Goal: Book appointment/travel/reservation

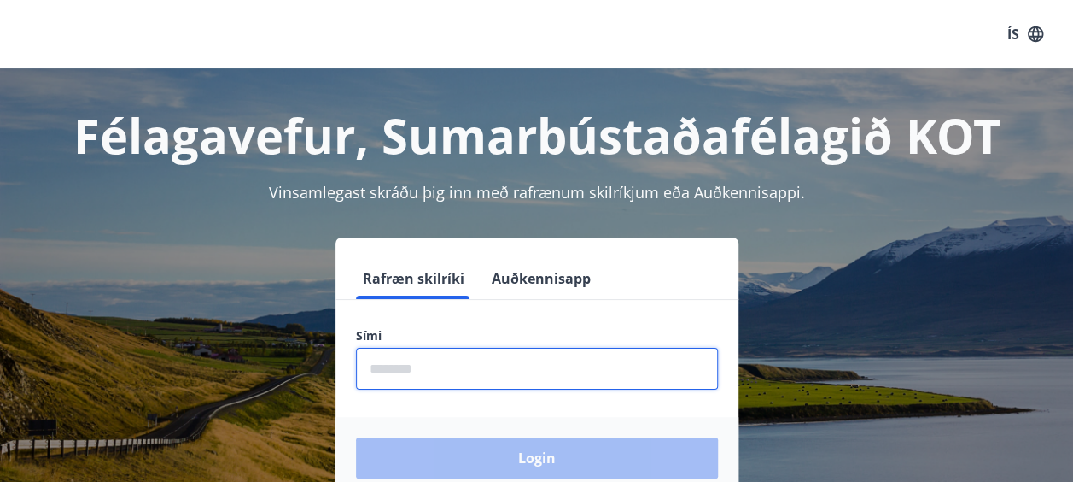
click at [454, 372] on input "phone" at bounding box center [537, 369] width 362 height 42
type input "********"
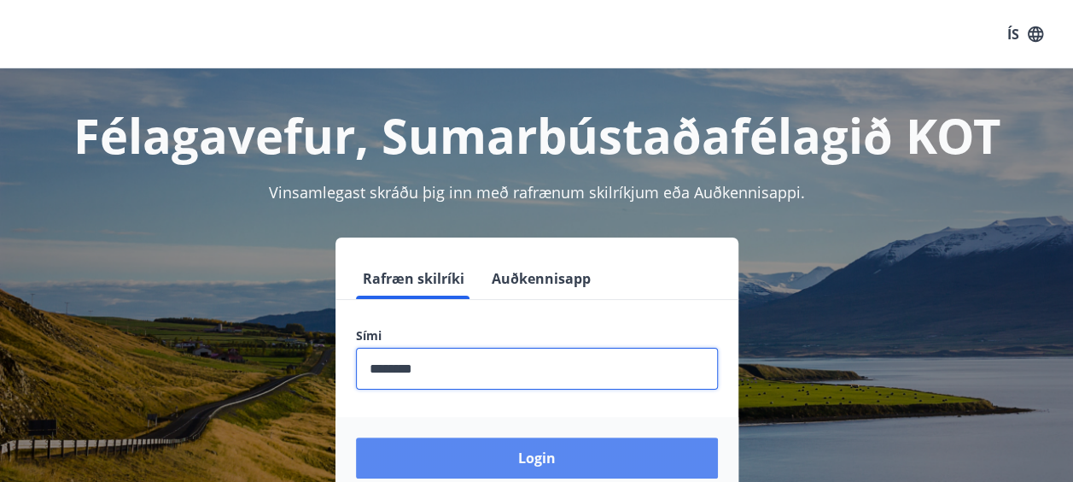
click at [482, 444] on button "Login" at bounding box center [537, 457] width 362 height 41
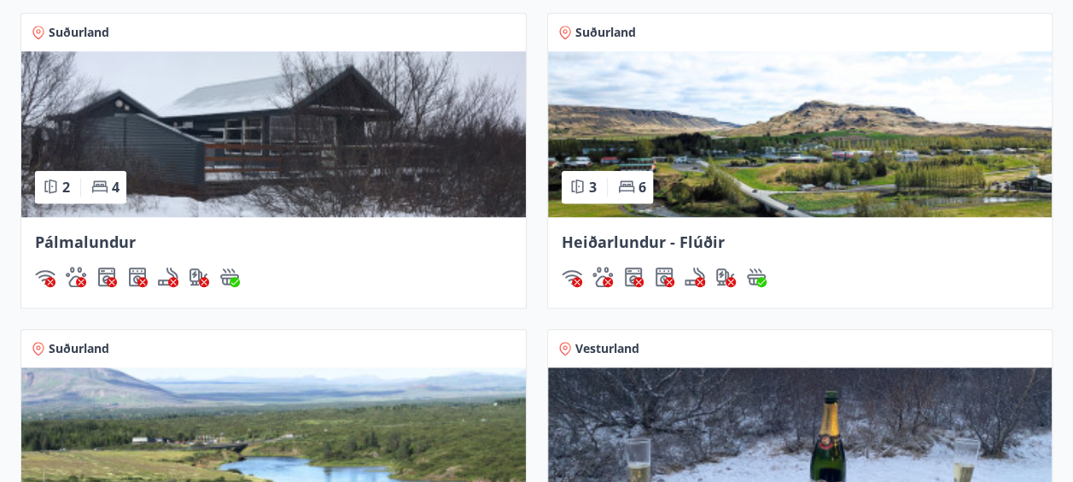
scroll to position [663, 0]
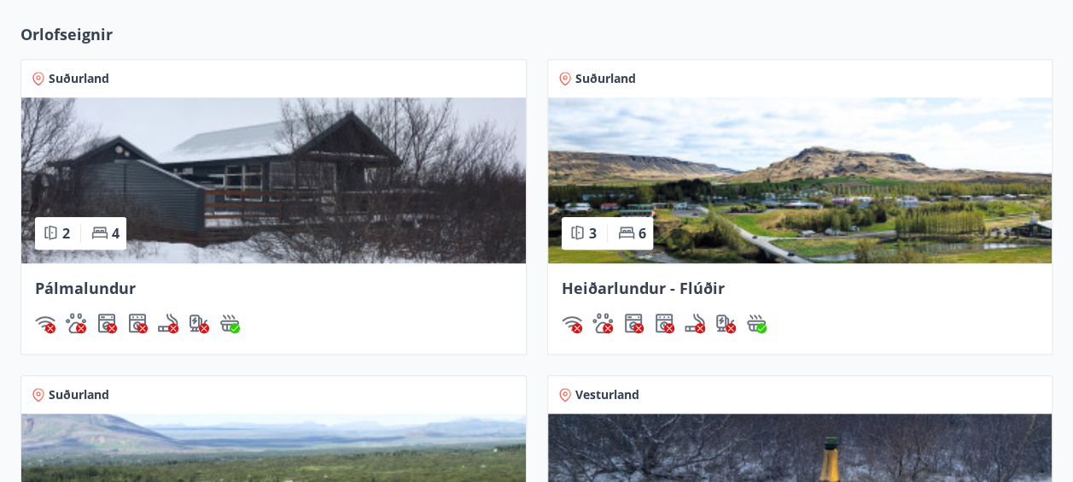
click at [978, 208] on img at bounding box center [800, 180] width 505 height 166
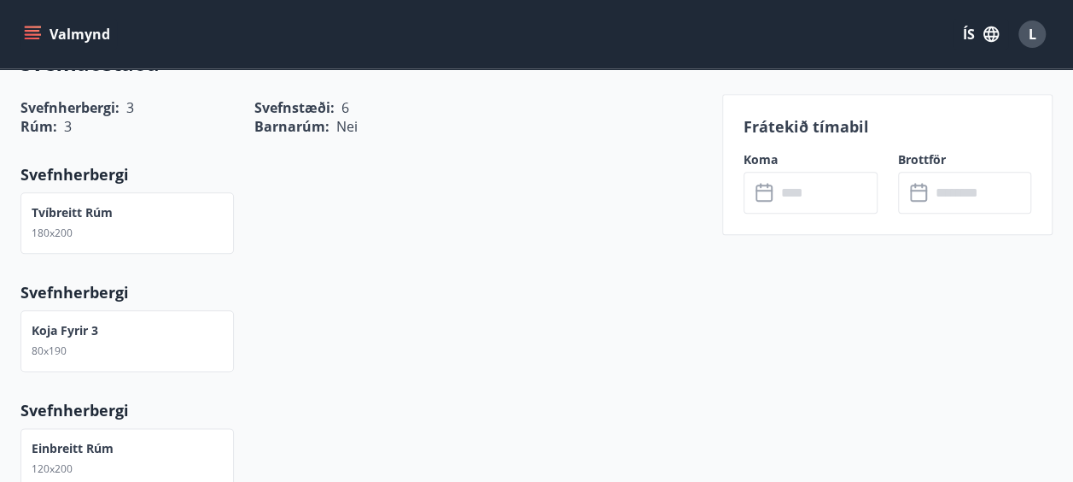
scroll to position [741, 0]
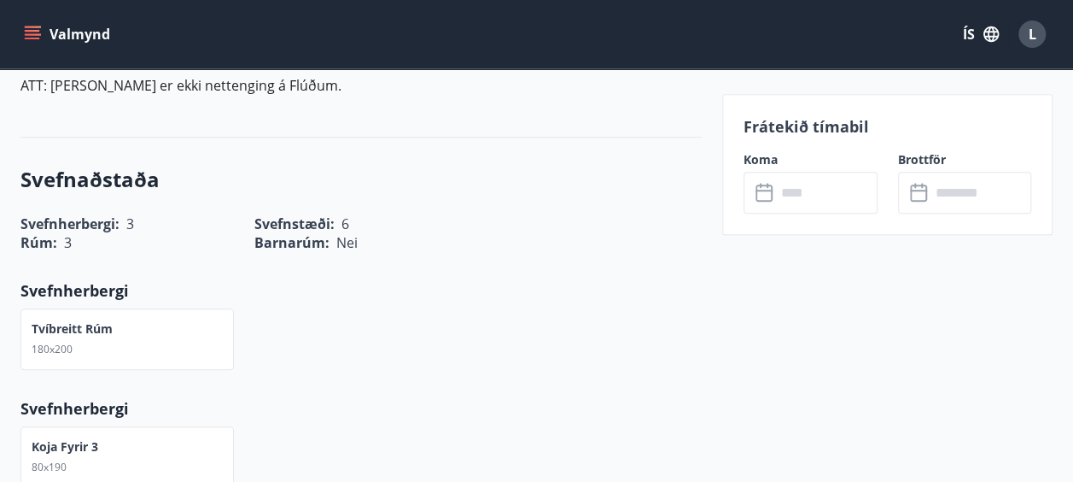
click at [851, 189] on input "text" at bounding box center [827, 193] width 102 height 42
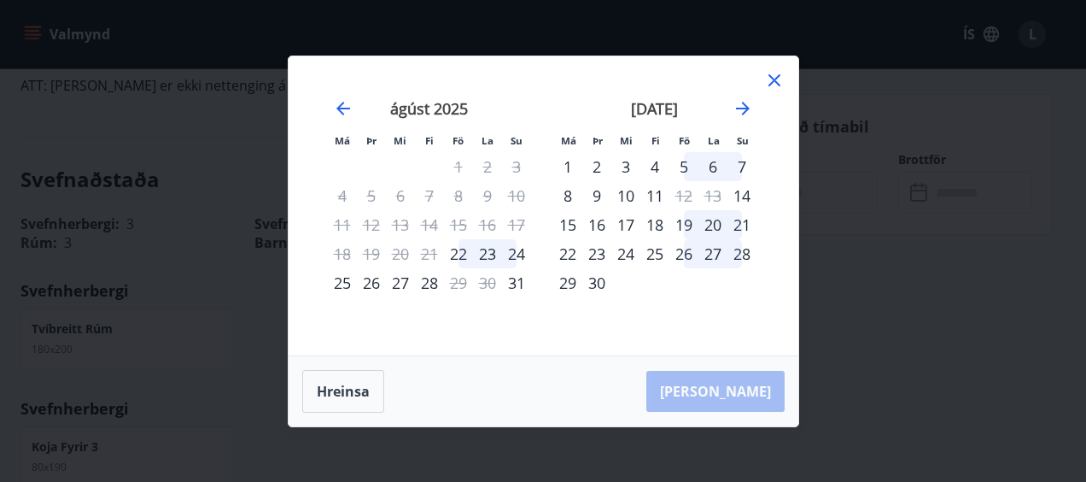
click at [779, 82] on icon at bounding box center [774, 80] width 20 height 20
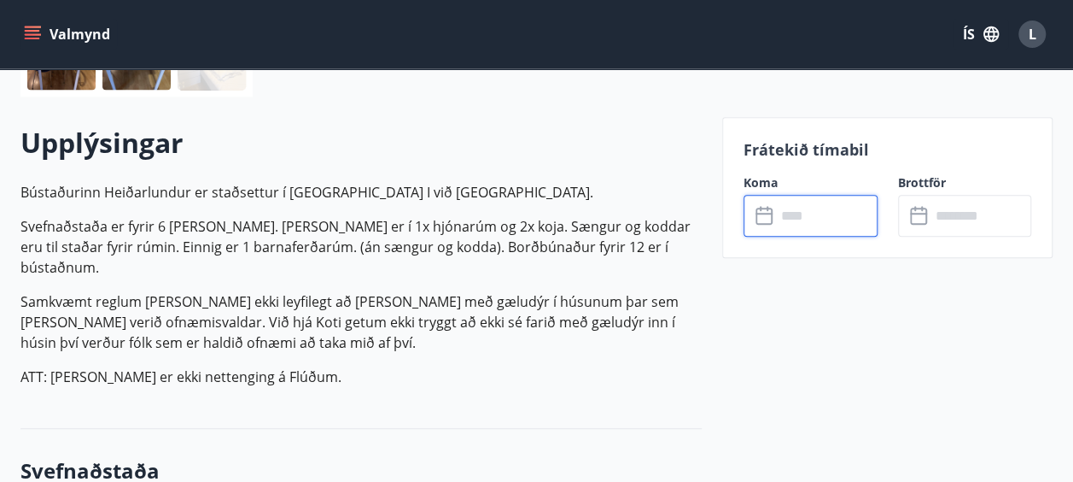
scroll to position [463, 0]
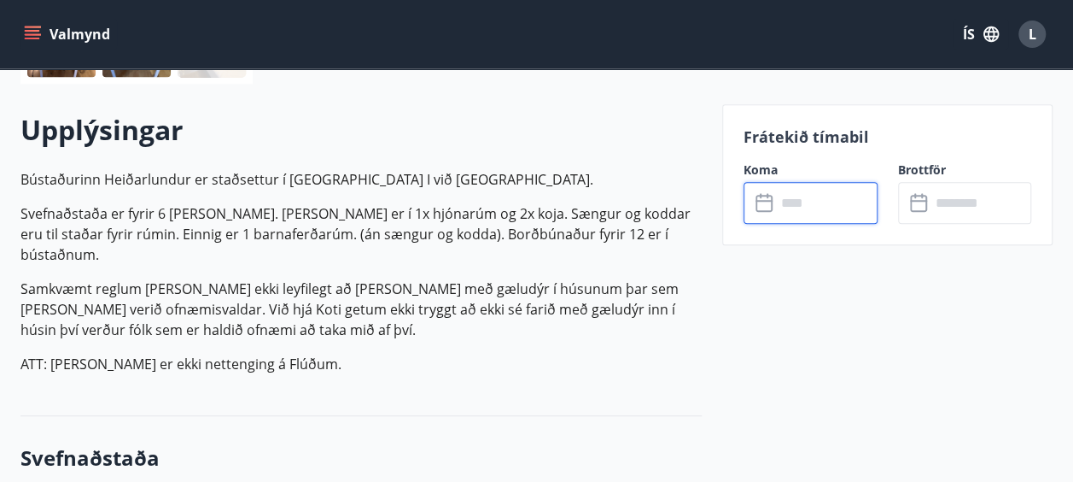
click at [846, 207] on input "text" at bounding box center [827, 203] width 102 height 42
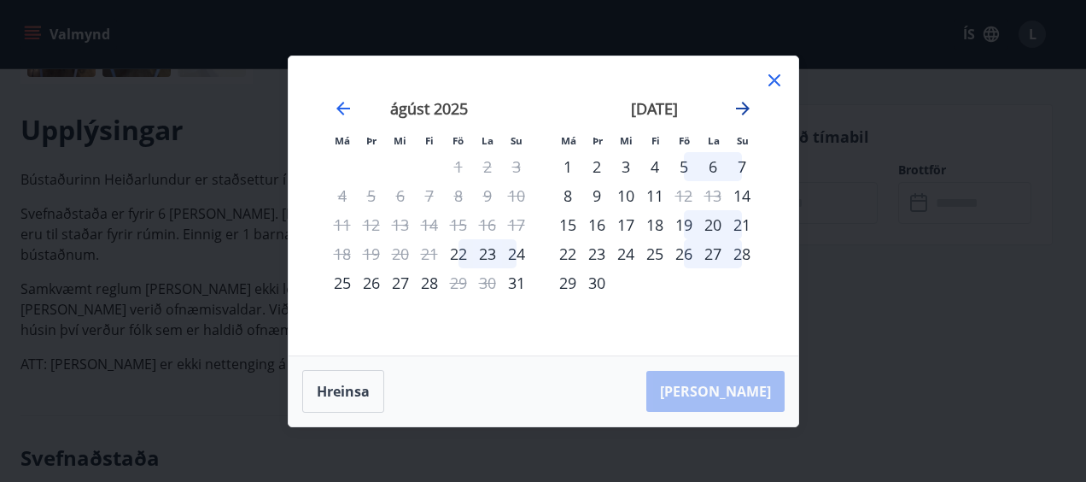
click at [745, 106] on icon "Move forward to switch to the next month." at bounding box center [743, 108] width 20 height 20
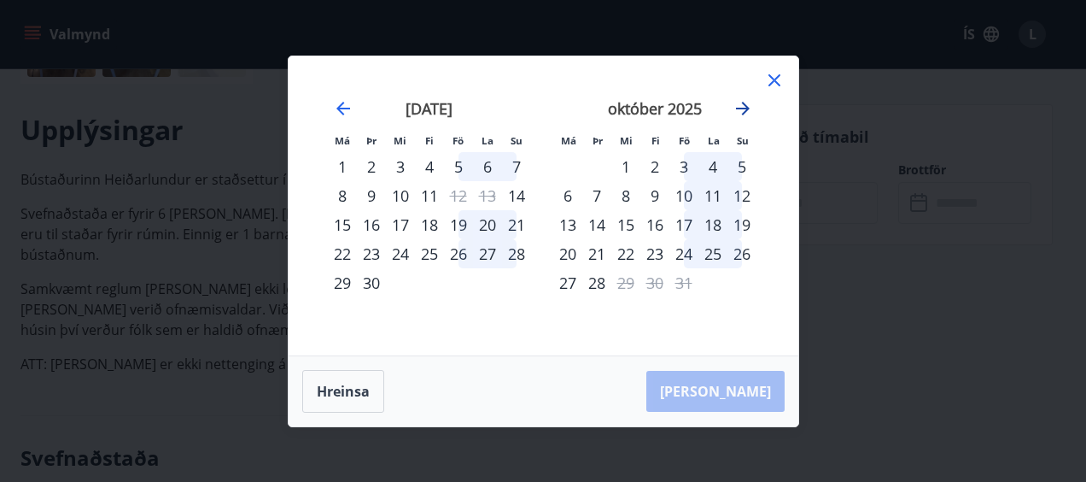
click at [745, 106] on icon "Move forward to switch to the next month." at bounding box center [743, 108] width 20 height 20
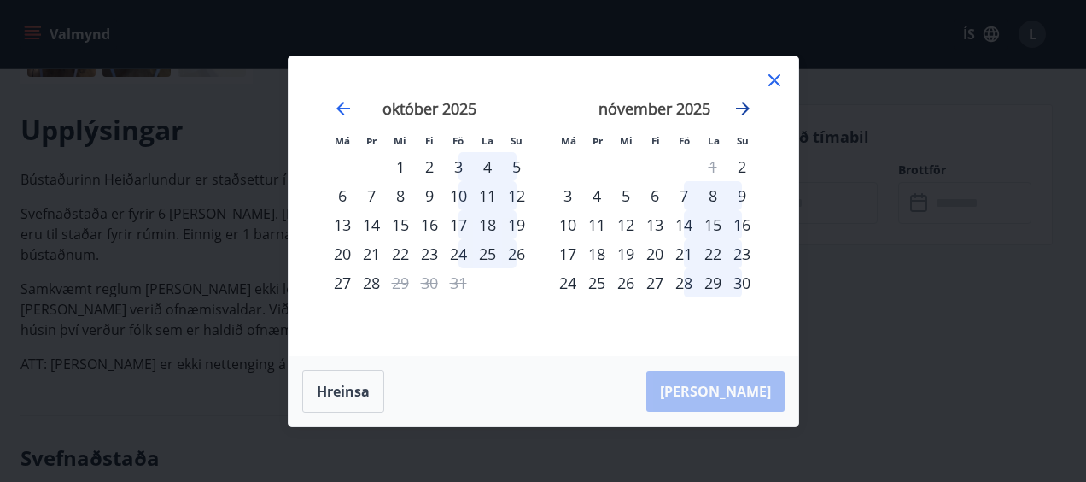
click at [745, 106] on icon "Move forward to switch to the next month." at bounding box center [743, 108] width 20 height 20
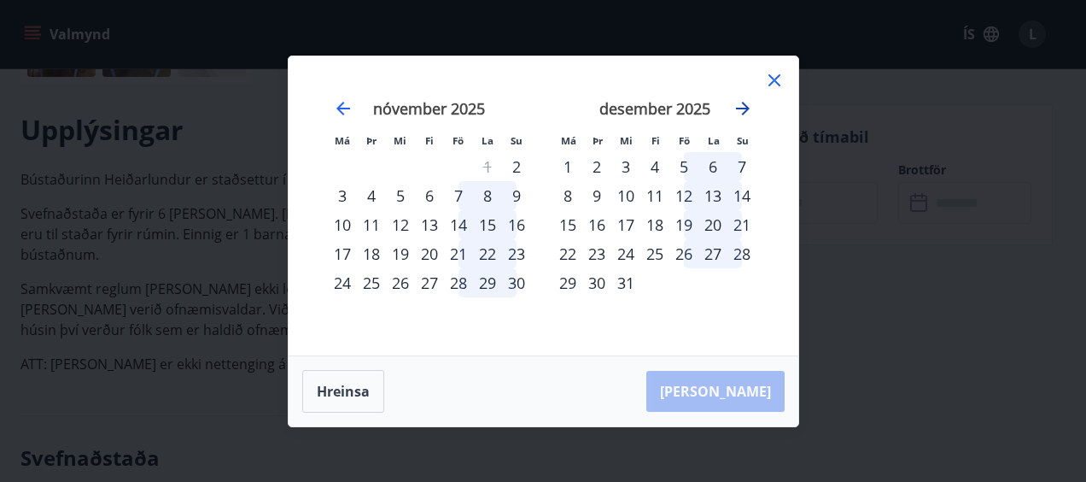
click at [745, 106] on icon "Move forward to switch to the next month." at bounding box center [743, 108] width 20 height 20
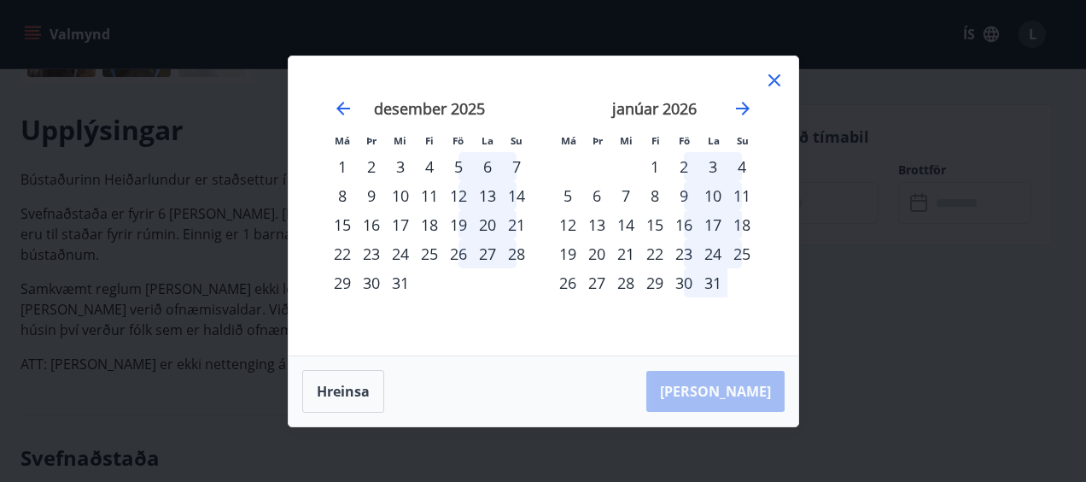
click at [403, 283] on div "31" at bounding box center [400, 282] width 29 height 29
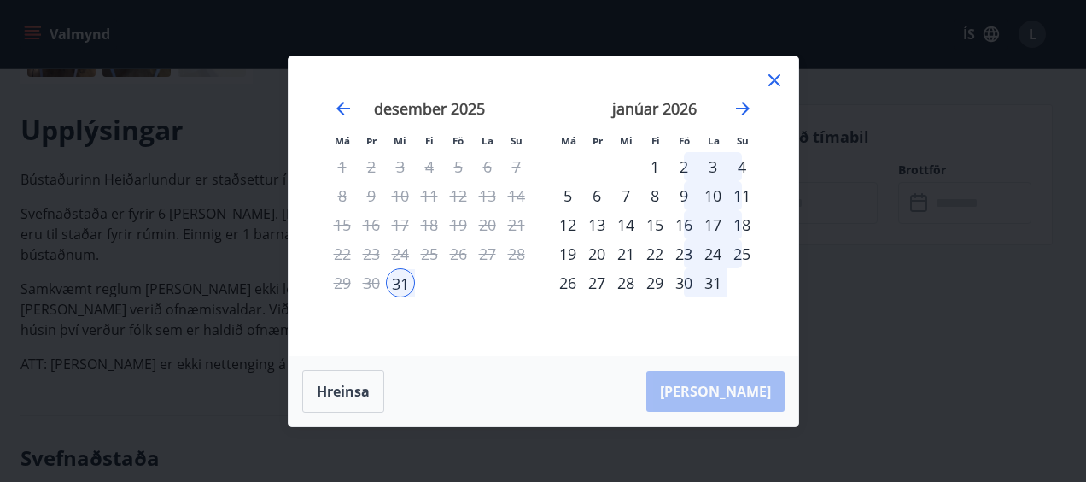
click at [654, 160] on div "1" at bounding box center [654, 166] width 29 height 29
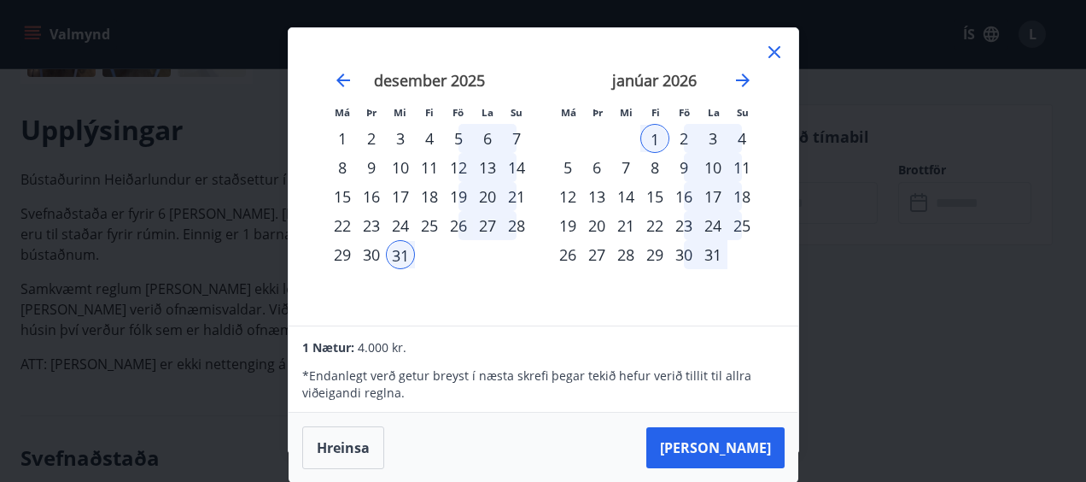
click at [371, 252] on div "30" at bounding box center [371, 254] width 29 height 29
click at [654, 137] on div "1" at bounding box center [654, 138] width 29 height 29
click at [777, 54] on icon at bounding box center [774, 52] width 12 height 12
